Goal: Find specific page/section: Find specific page/section

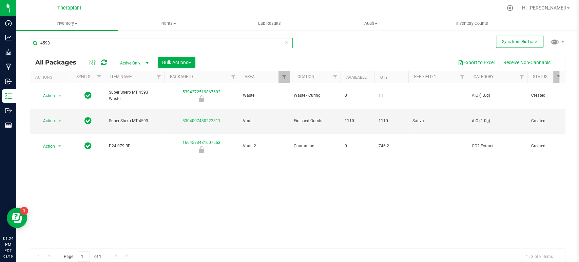
click at [54, 45] on input "4593" at bounding box center [161, 43] width 263 height 10
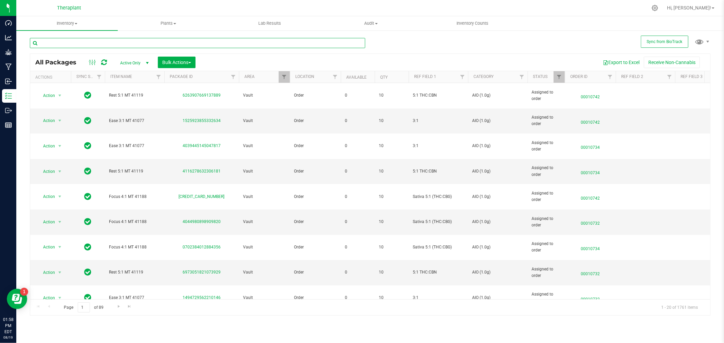
click at [154, 45] on input "text" at bounding box center [197, 43] width 335 height 10
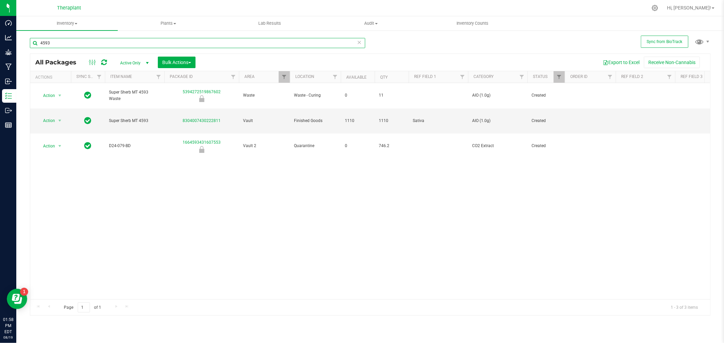
click at [107, 45] on input "4593" at bounding box center [197, 43] width 335 height 10
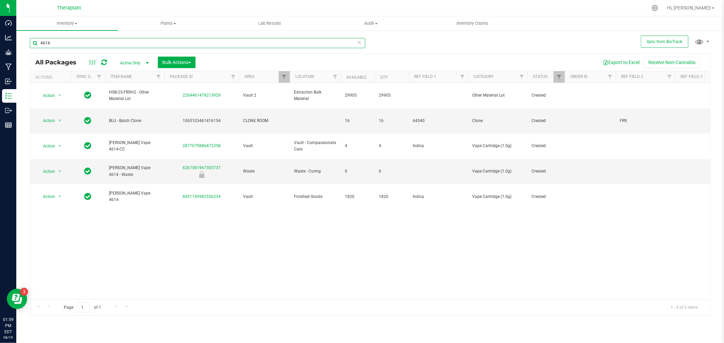
click at [109, 43] on input "4614" at bounding box center [197, 43] width 335 height 10
click at [109, 42] on input "4614" at bounding box center [197, 43] width 335 height 10
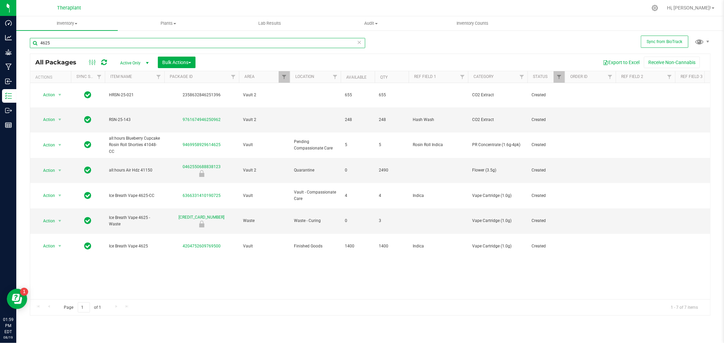
click at [67, 39] on input "4625" at bounding box center [197, 43] width 335 height 10
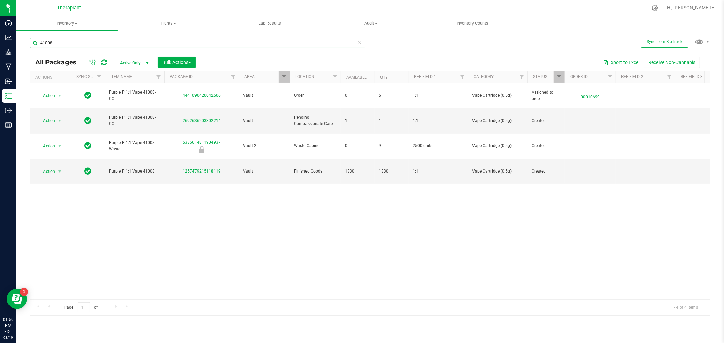
type input "41008"
